Goal: Find specific page/section: Find specific page/section

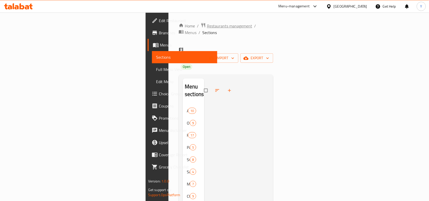
click at [207, 28] on span "Restaurants management" at bounding box center [229, 26] width 45 height 6
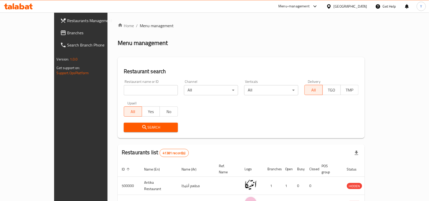
click at [333, 7] on div at bounding box center [329, 7] width 7 height 6
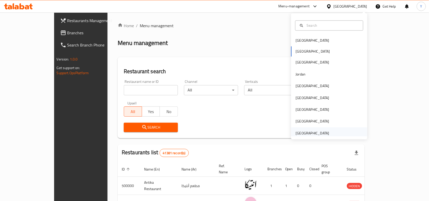
click at [305, 134] on div "[GEOGRAPHIC_DATA]" at bounding box center [313, 133] width 34 height 6
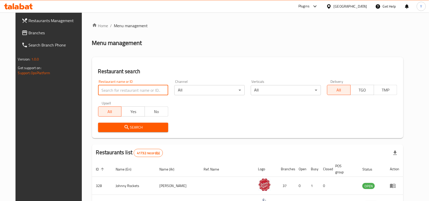
click at [120, 92] on input "search" at bounding box center [133, 90] width 70 height 10
paste input "681824"
type input "681824"
click button "Search" at bounding box center [133, 127] width 70 height 9
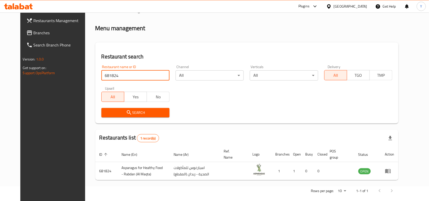
scroll to position [22, 0]
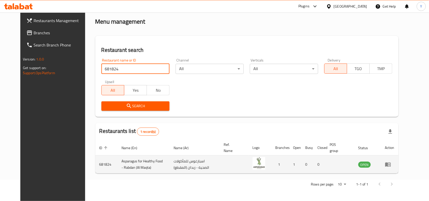
click at [398, 168] on td "enhanced table" at bounding box center [390, 164] width 18 height 18
click at [390, 165] on icon "enhanced table" at bounding box center [388, 164] width 6 height 4
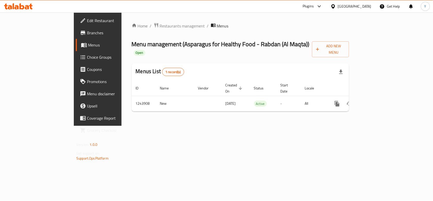
click at [76, 28] on link "Branches" at bounding box center [111, 33] width 70 height 12
